Goal: Information Seeking & Learning: Learn about a topic

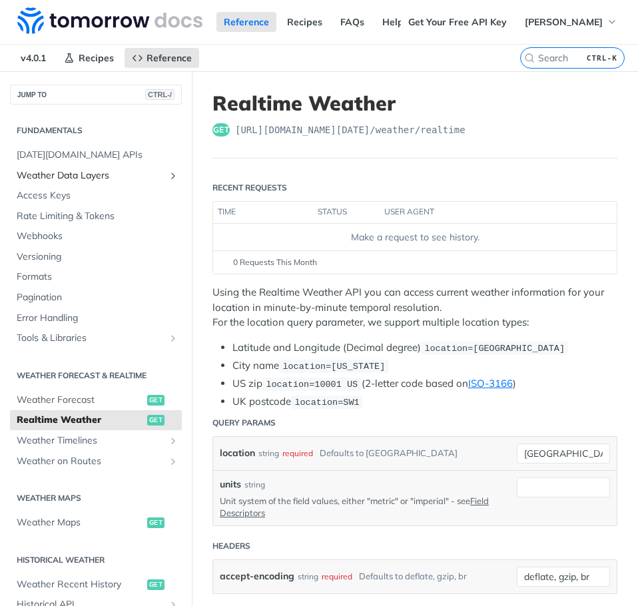
click at [85, 176] on span "Weather Data Layers" at bounding box center [91, 175] width 148 height 13
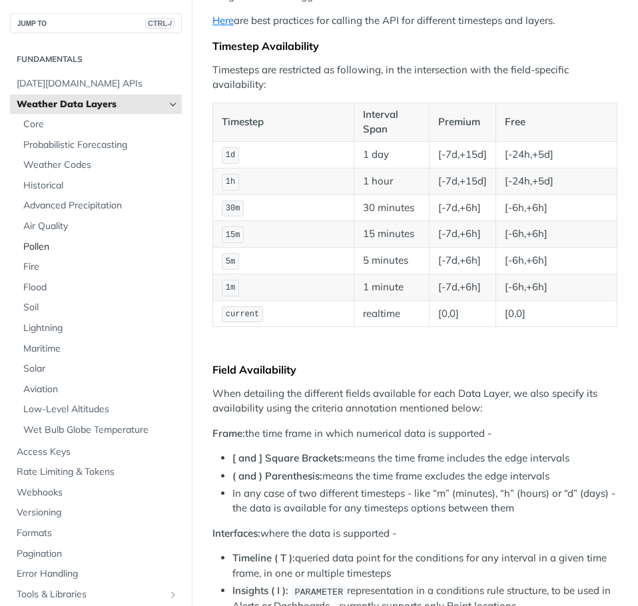
scroll to position [133, 0]
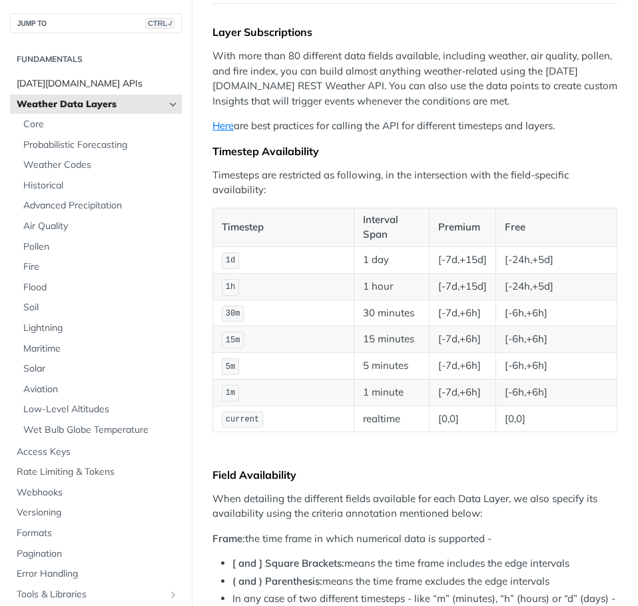
click at [83, 83] on span "[DATE][DOMAIN_NAME] APIs" at bounding box center [98, 83] width 162 height 13
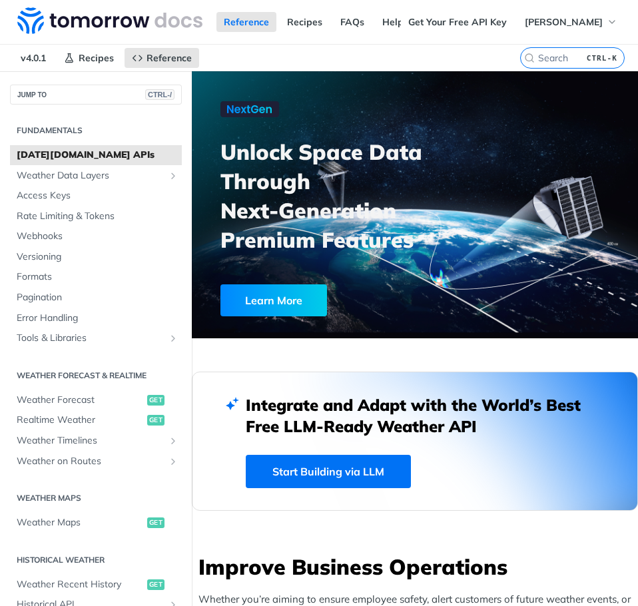
click at [63, 128] on h2 "Fundamentals" at bounding box center [96, 131] width 172 height 12
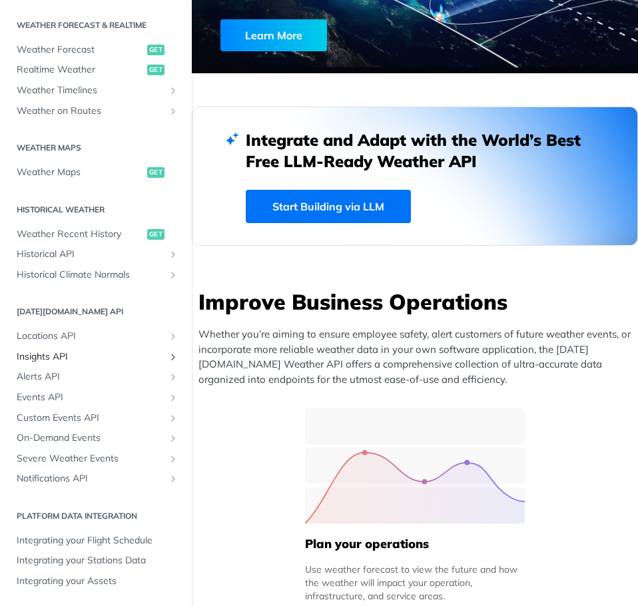
scroll to position [267, 0]
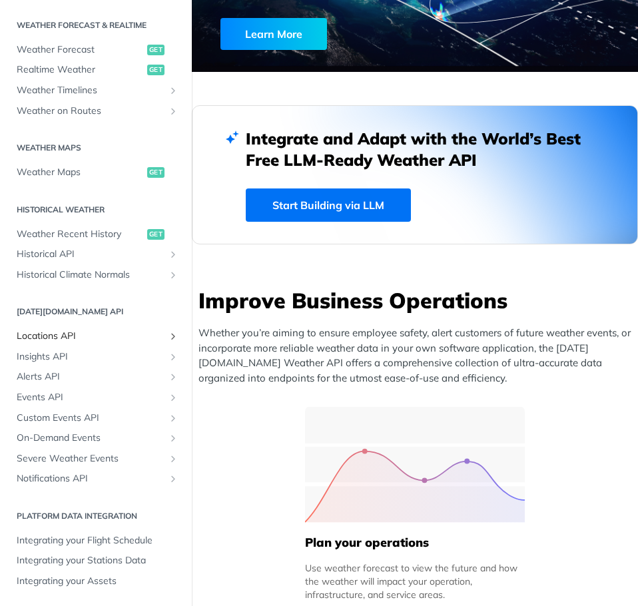
click at [69, 333] on span "Locations API" at bounding box center [91, 336] width 148 height 13
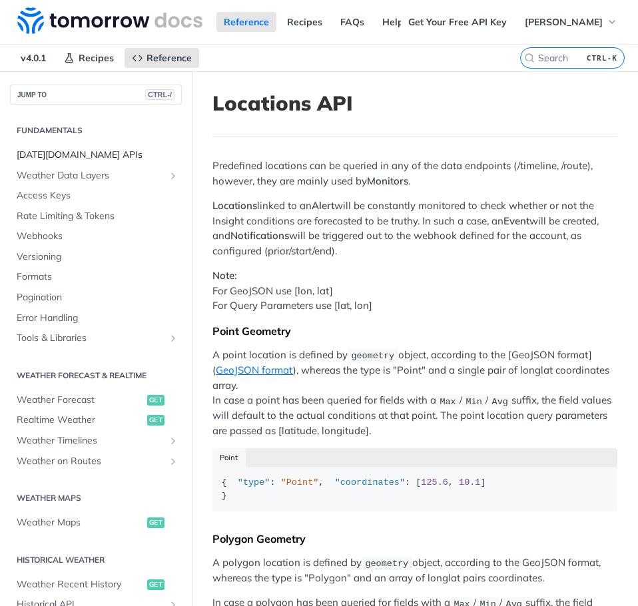
drag, startPoint x: 78, startPoint y: 157, endPoint x: 77, endPoint y: 175, distance: 17.3
click at [77, 157] on span "[DATE][DOMAIN_NAME] APIs" at bounding box center [98, 155] width 162 height 13
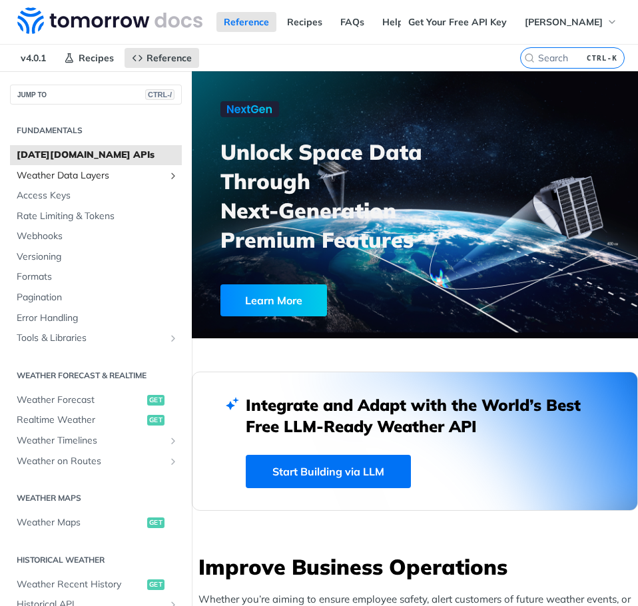
click at [79, 179] on span "Weather Data Layers" at bounding box center [91, 175] width 148 height 13
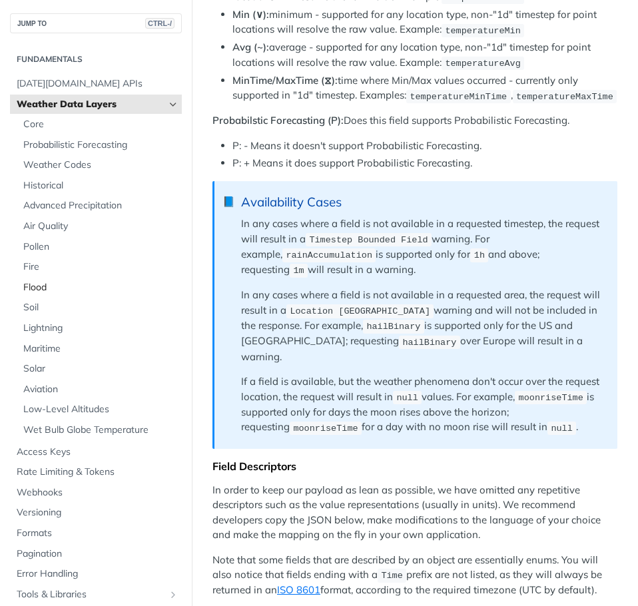
scroll to position [733, 0]
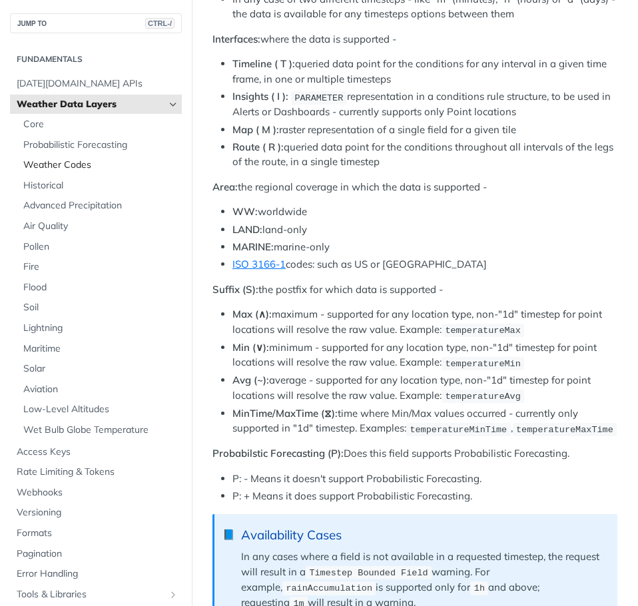
click at [77, 160] on span "Weather Codes" at bounding box center [100, 165] width 155 height 13
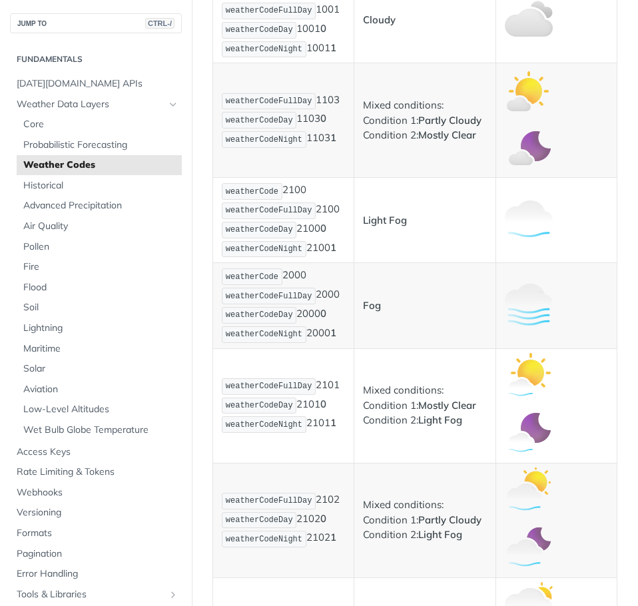
scroll to position [866, 0]
